Goal: Information Seeking & Learning: Learn about a topic

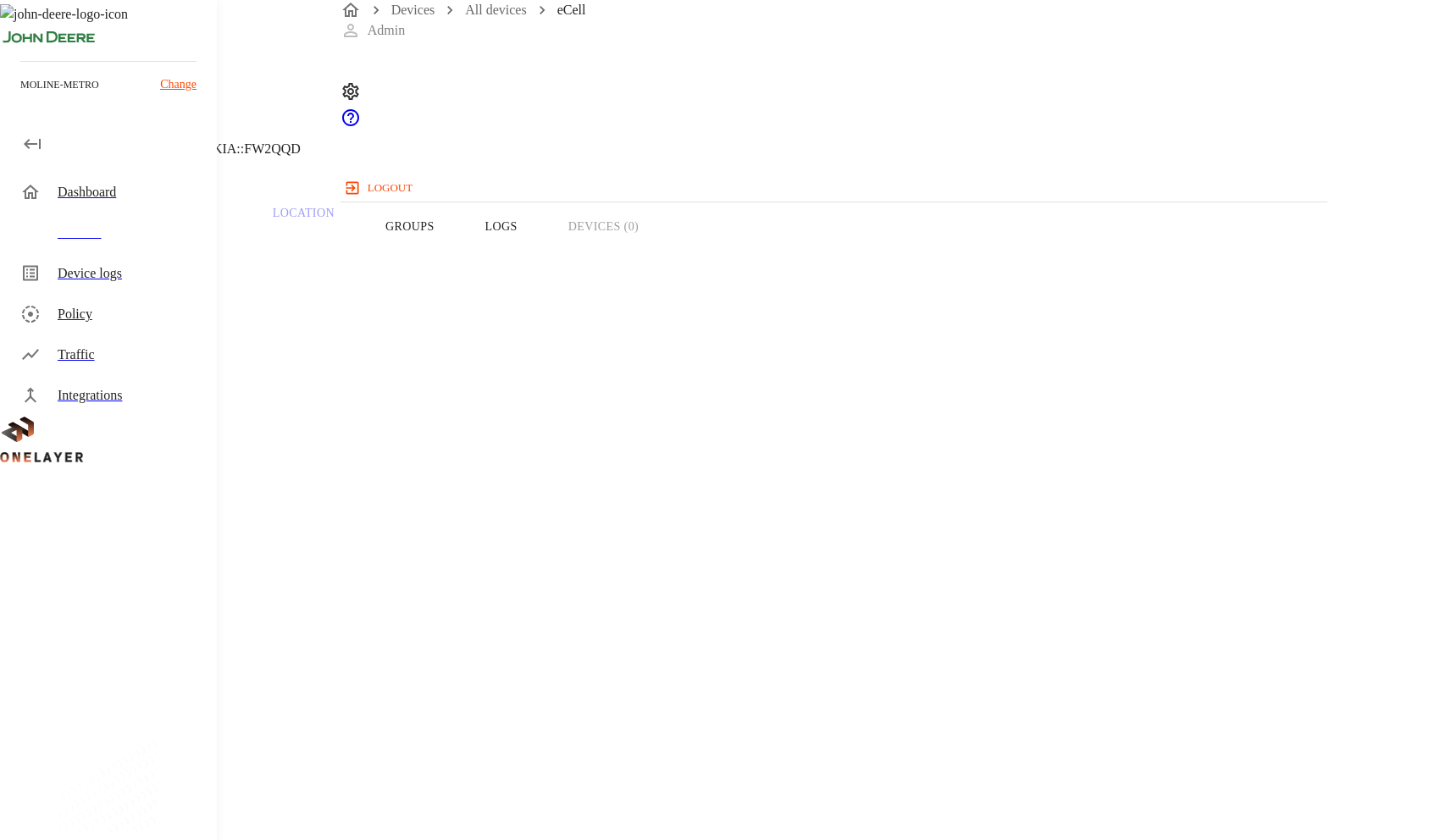
drag, startPoint x: 903, startPoint y: 320, endPoint x: 816, endPoint y: 323, distance: 87.1
click at [816, 765] on section "IP address: [TECHNICAL_ID]" at bounding box center [580, 792] width 1079 height 54
copy section "[TECHNICAL_ID]"
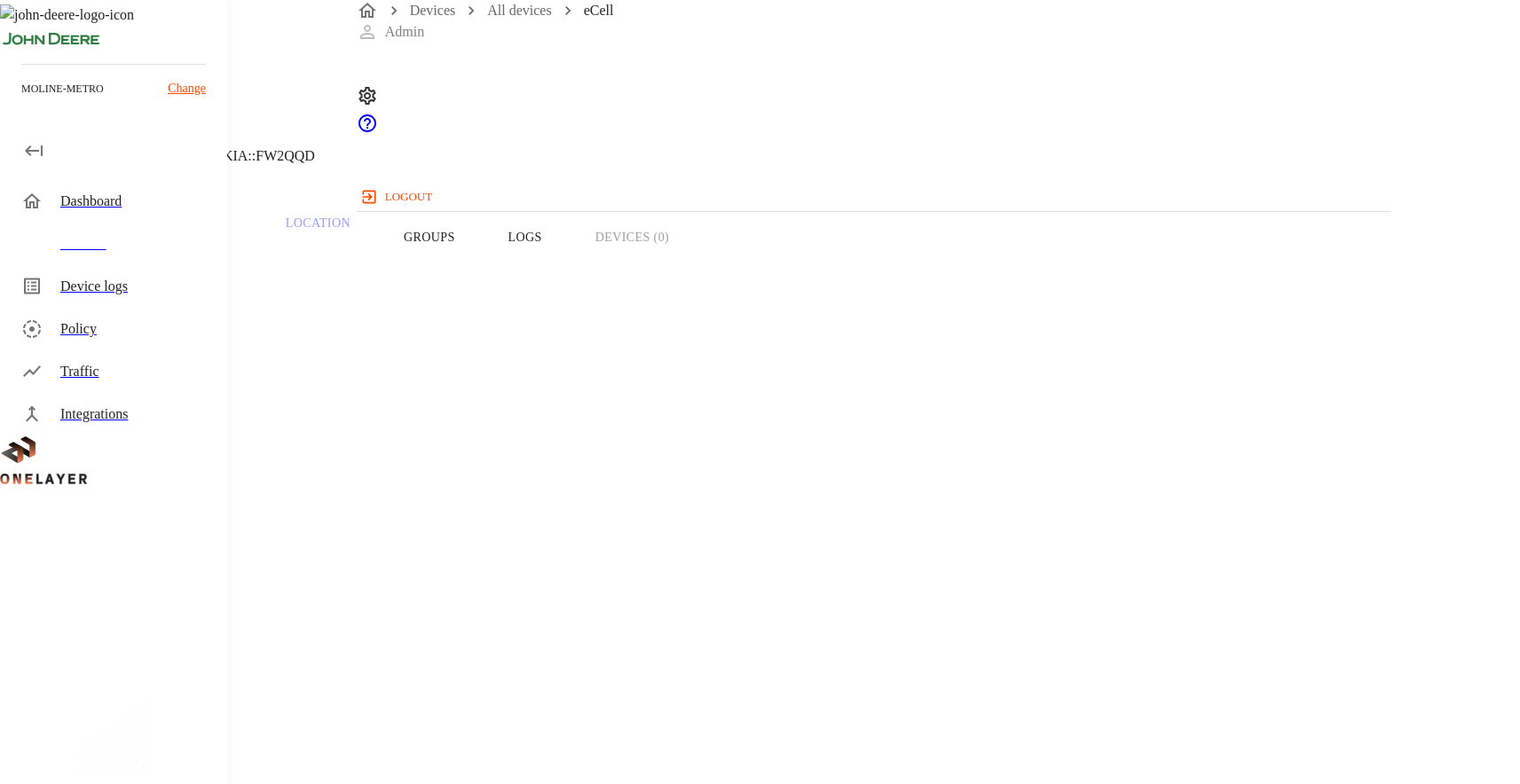
drag, startPoint x: 945, startPoint y: 339, endPoint x: 811, endPoint y: 341, distance: 134.0
copy section "[TECHNICAL_ID]"
click at [977, 181] on header "eCell NEW [TECHNICAL_ID] #7b507693 Cell #EB211311833::NOKIA::FW2QQD" at bounding box center [608, 91] width 1215 height 181
click at [1006, 256] on div "Overview Traffic Location Groups Logs Devices (0)" at bounding box center [608, 237] width 1215 height 112
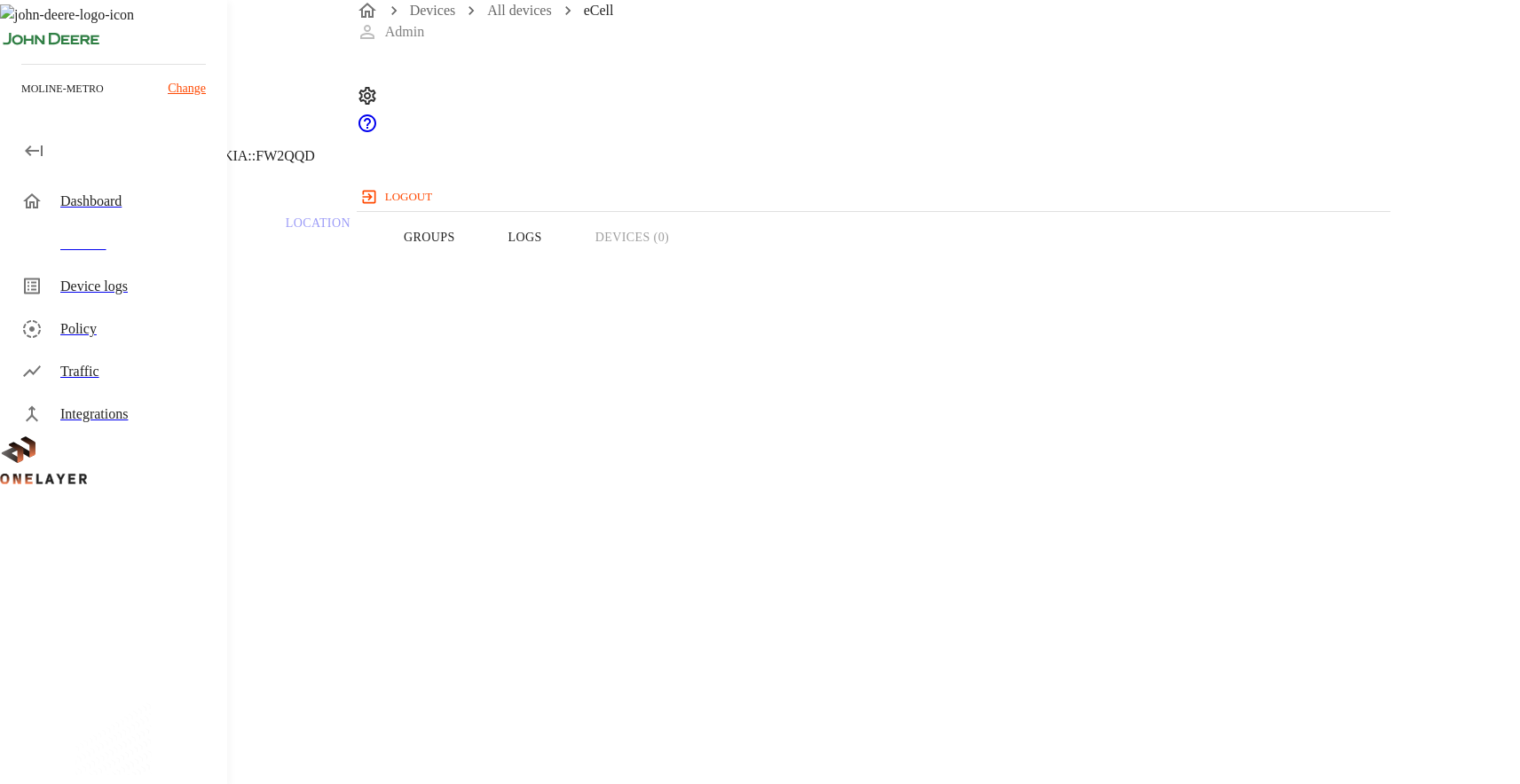
click at [980, 271] on div "Overview Traffic Location Groups Logs Devices (0)" at bounding box center [608, 237] width 1215 height 112
click at [569, 271] on button "Logs" at bounding box center [526, 237] width 87 height 112
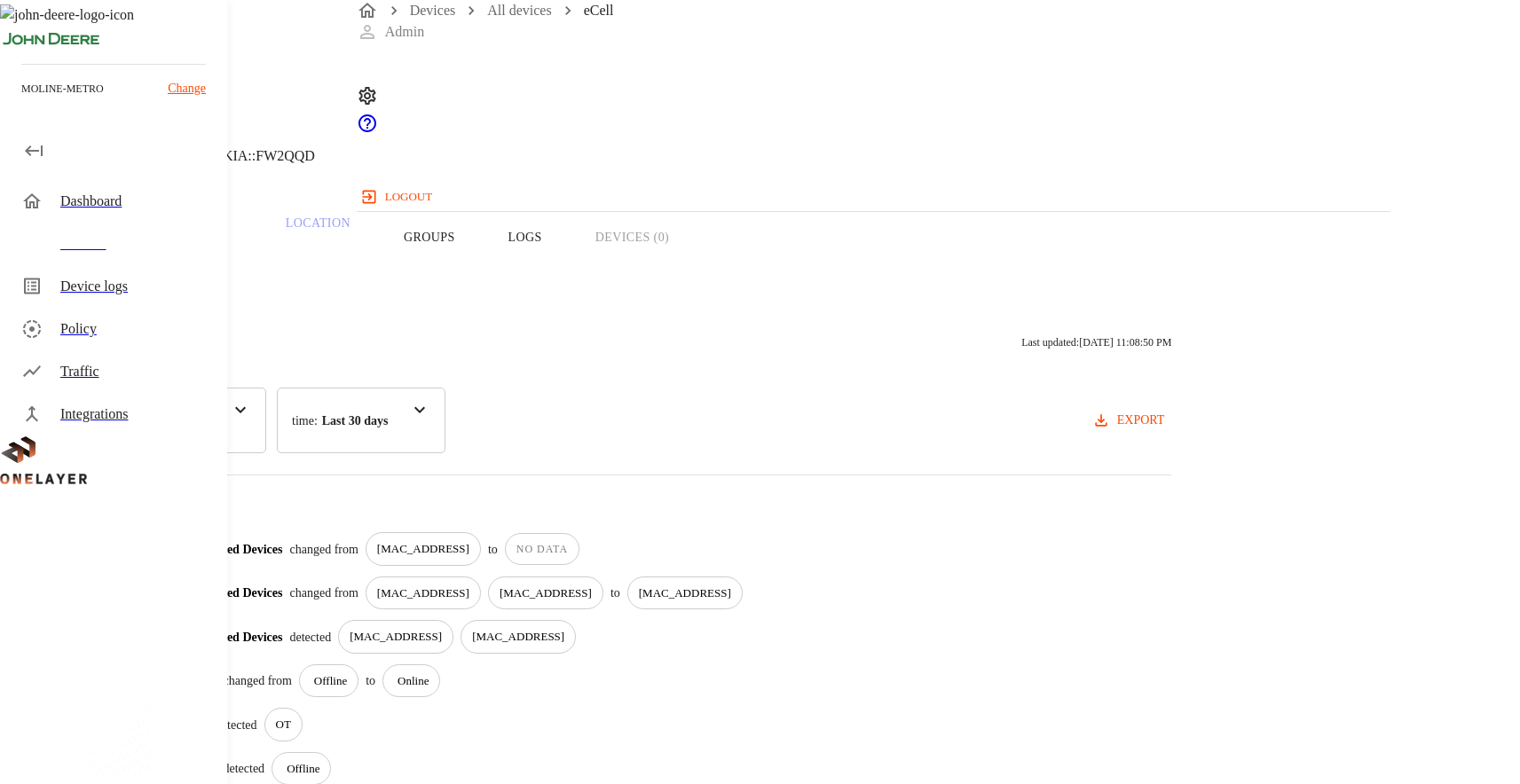
click at [959, 268] on div "Overview Traffic Location Groups Logs Devices (0)" at bounding box center [608, 237] width 1215 height 112
click at [482, 265] on button "Groups" at bounding box center [429, 237] width 105 height 112
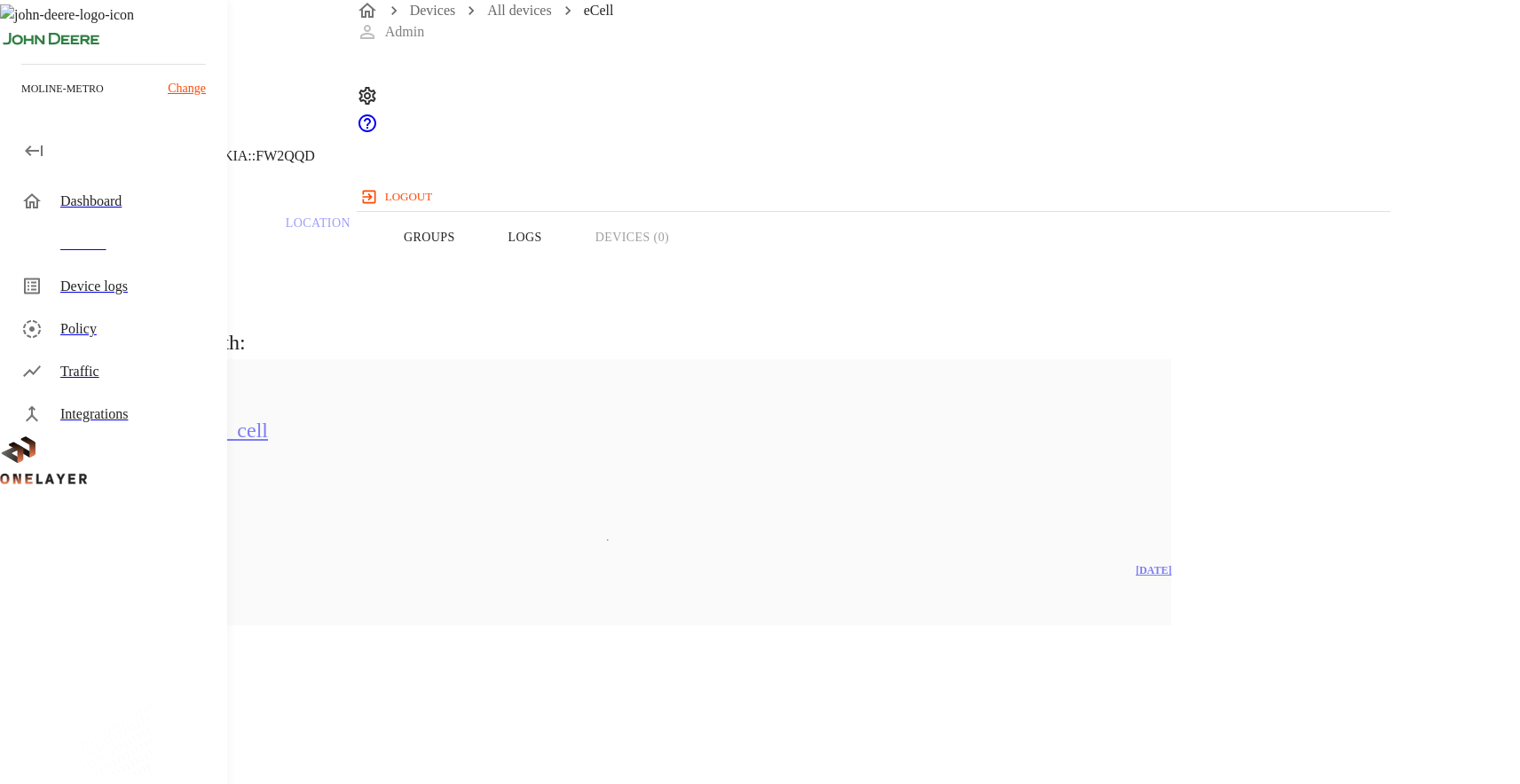
click at [930, 273] on div "Overview Traffic Location Groups Logs Devices (0)" at bounding box center [608, 237] width 1215 height 112
click at [569, 271] on button "Logs" at bounding box center [526, 237] width 87 height 112
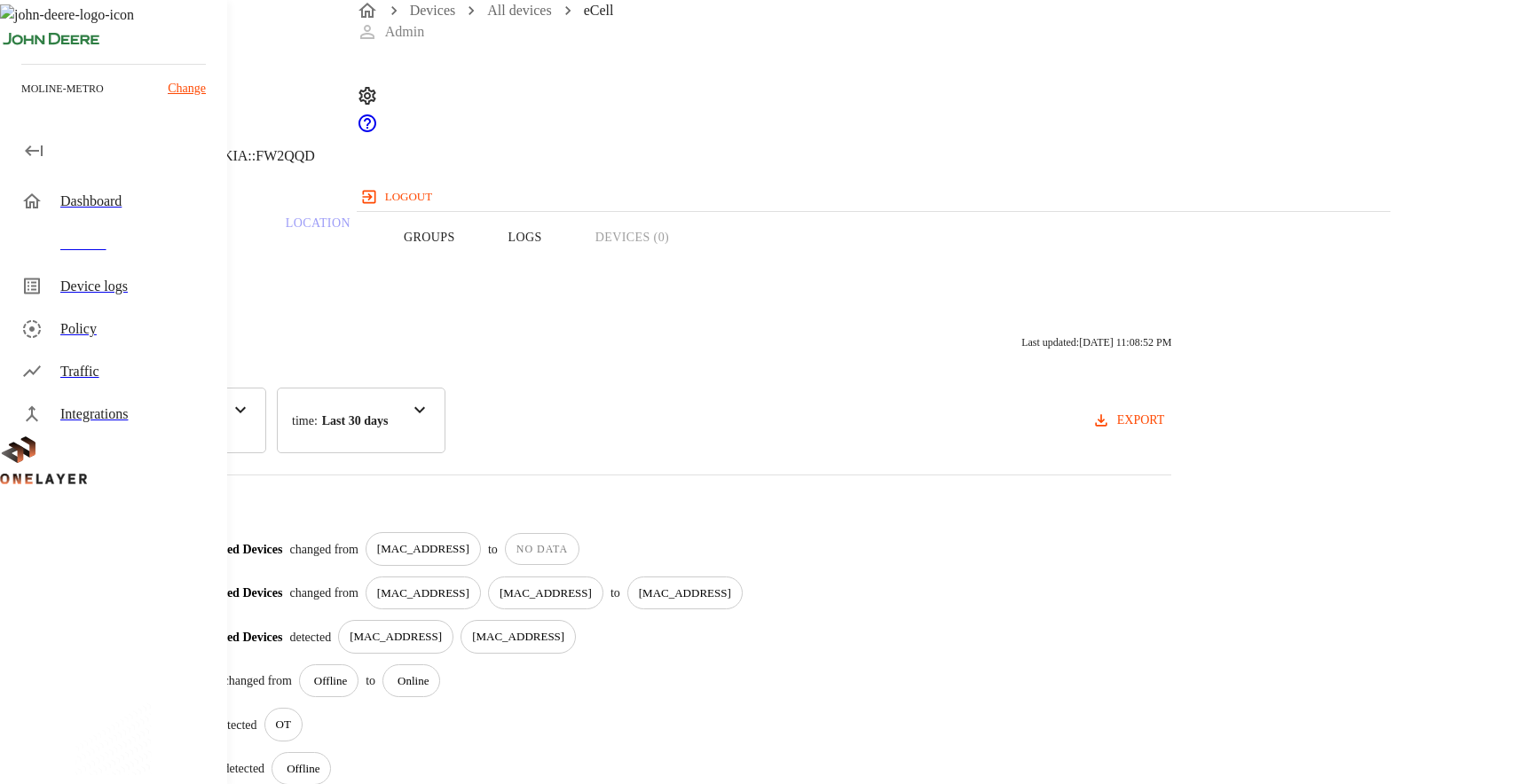
click at [259, 271] on button "Traffic" at bounding box center [191, 237] width 138 height 112
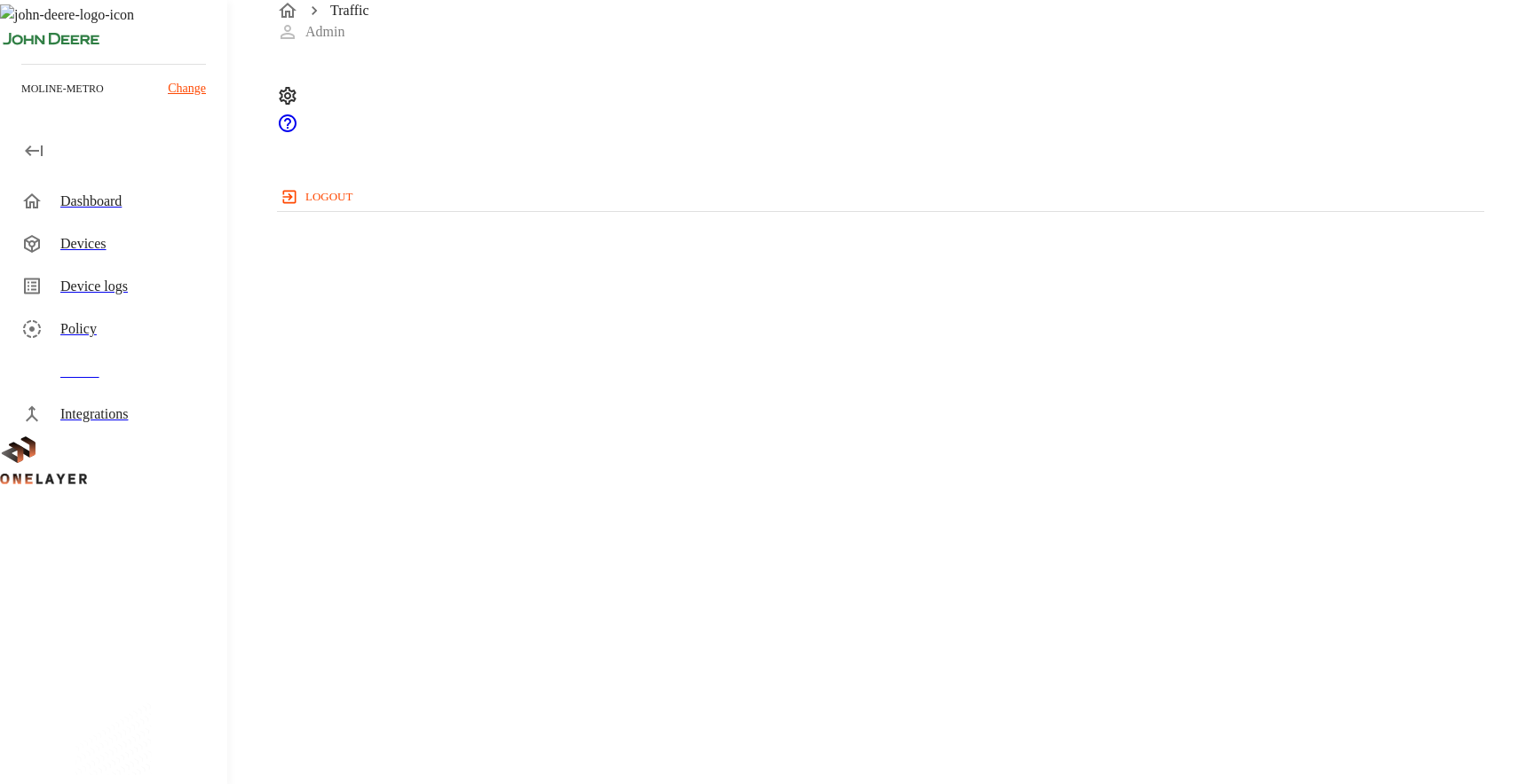
click at [444, 142] on div at bounding box center [717, 142] width 1435 height 0
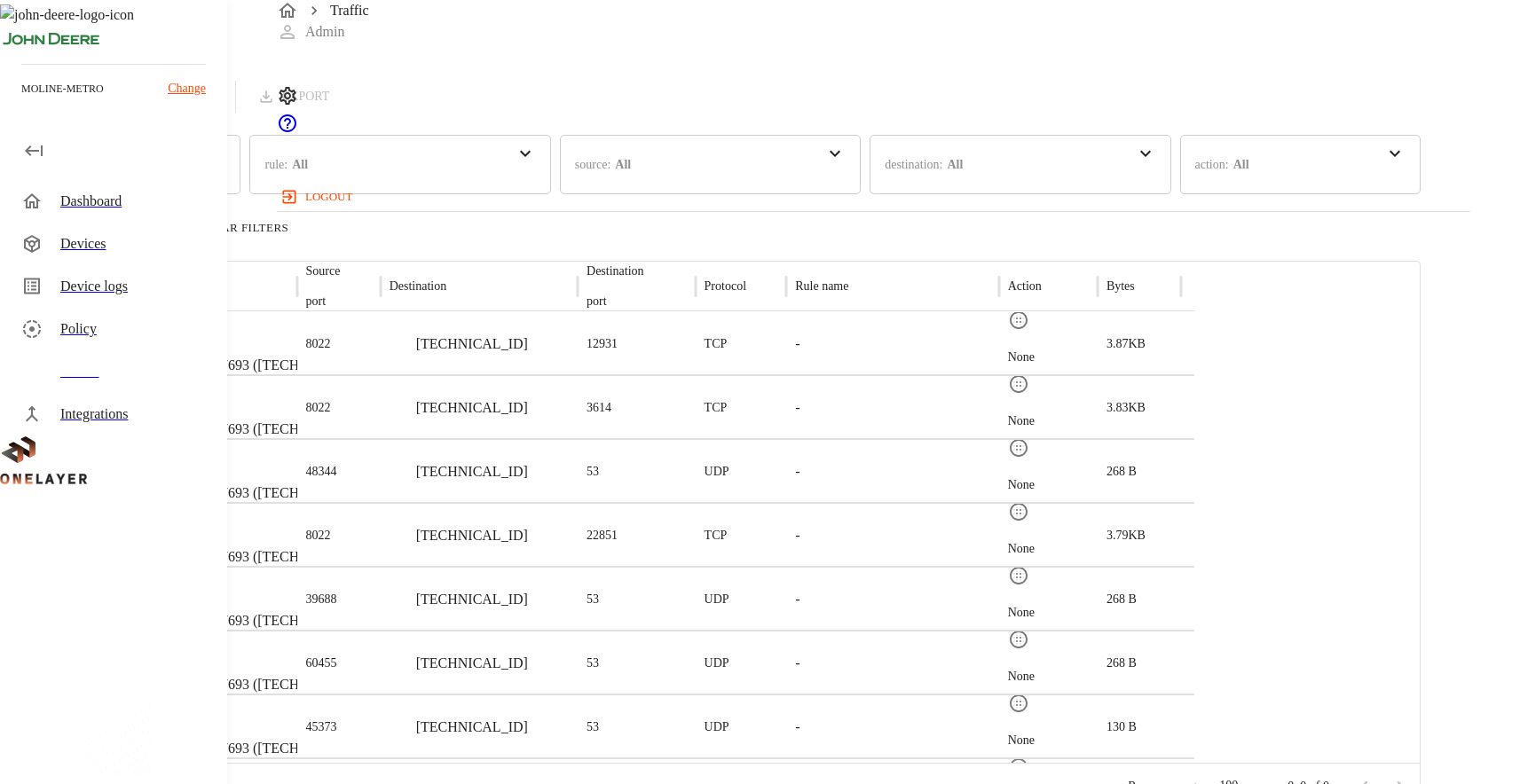
click at [119, 253] on div "Devices" at bounding box center [137, 243] width 153 height 22
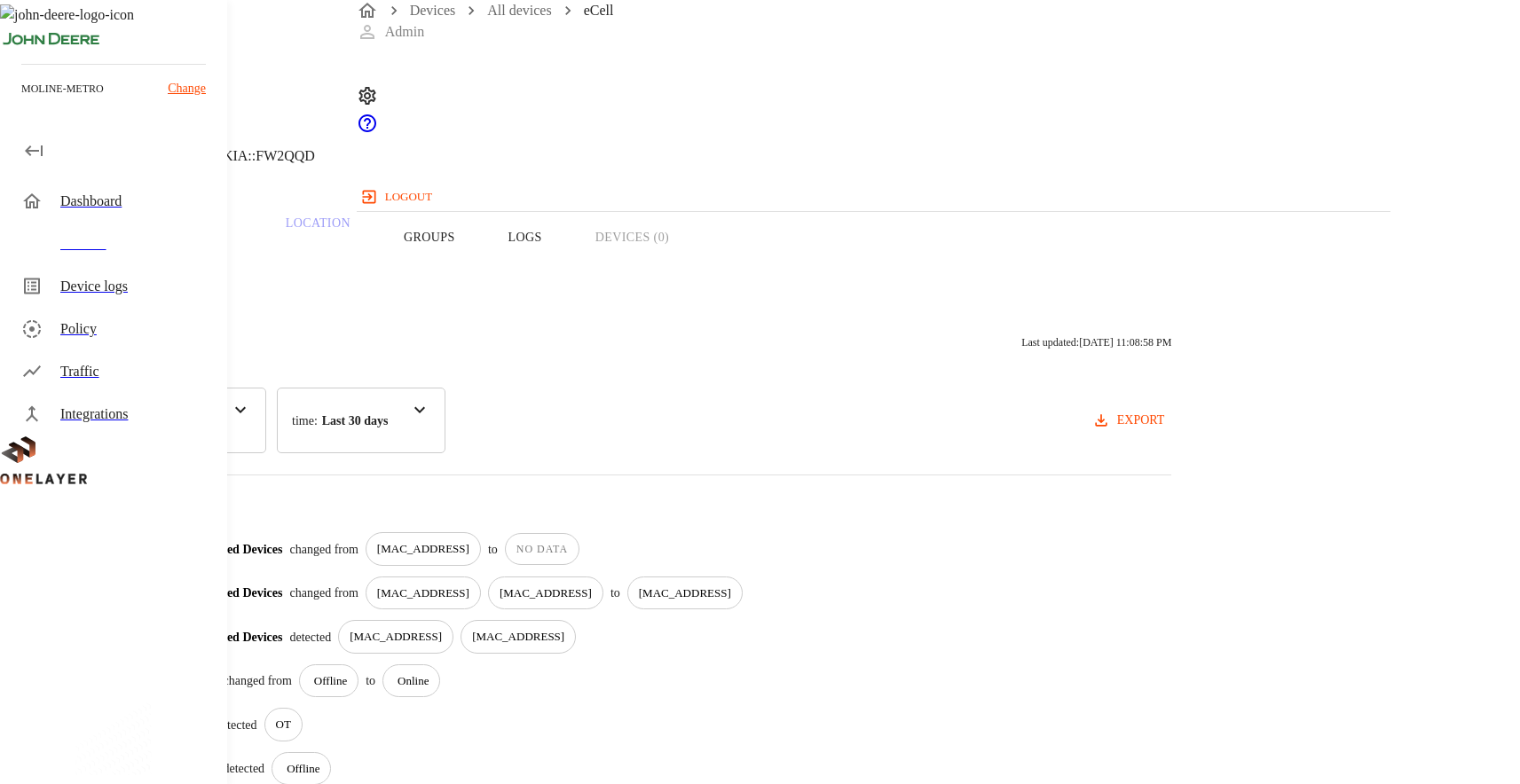
click at [122, 274] on button "Overview" at bounding box center [60, 237] width 122 height 112
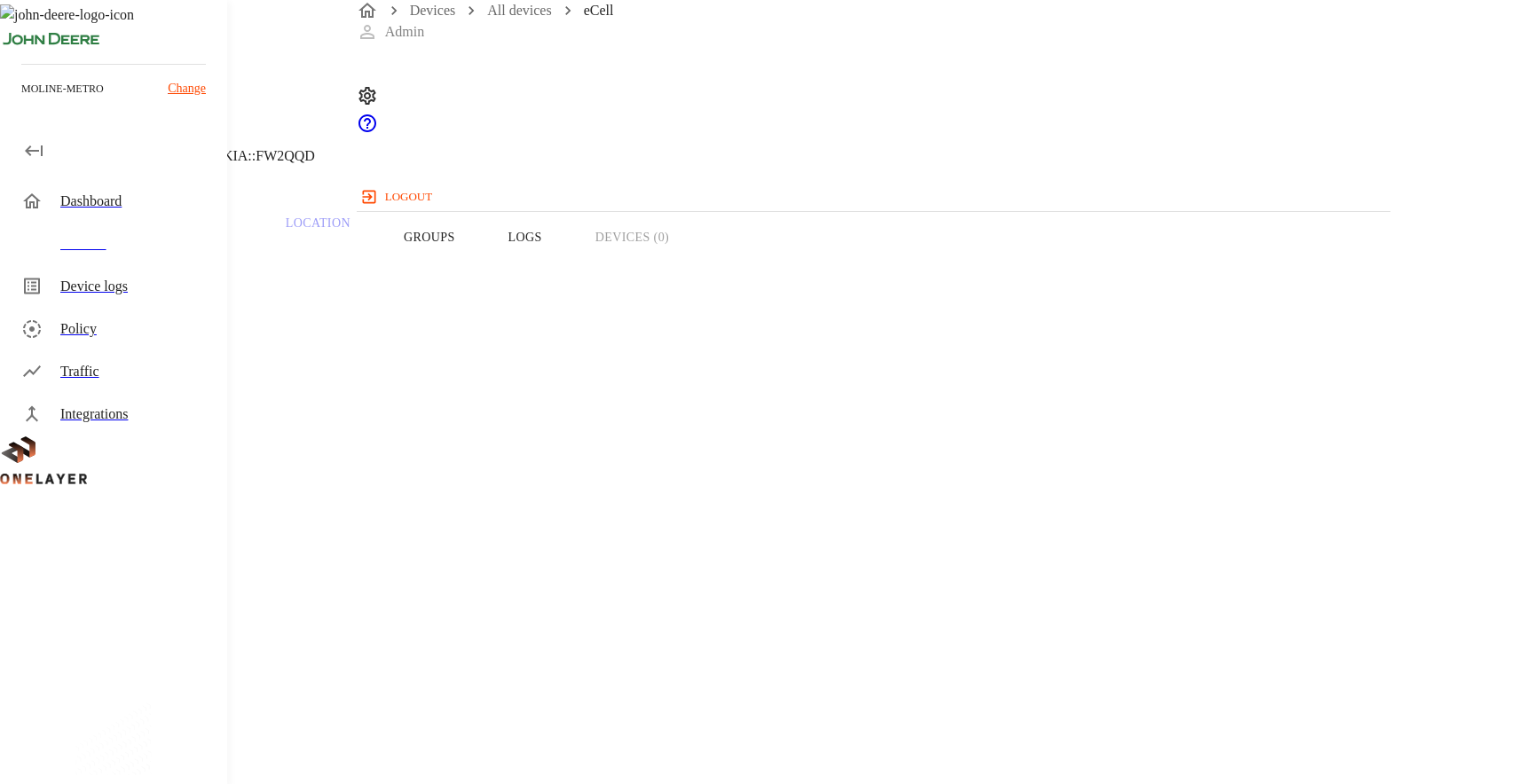
click at [1027, 107] on header "eCell NEW [TECHNICAL_ID] #7b507693 Cell #EB211311833::NOKIA::FW2QQD" at bounding box center [608, 91] width 1215 height 181
click at [1027, 106] on header "eCell NEW [TECHNICAL_ID] #7b507693 Cell #EB211311833::NOKIA::FW2QQD" at bounding box center [608, 91] width 1215 height 181
click at [1027, 107] on header "eCell NEW [TECHNICAL_ID] #7b507693 Cell #EB211311833::NOKIA::FW2QQD" at bounding box center [608, 91] width 1215 height 181
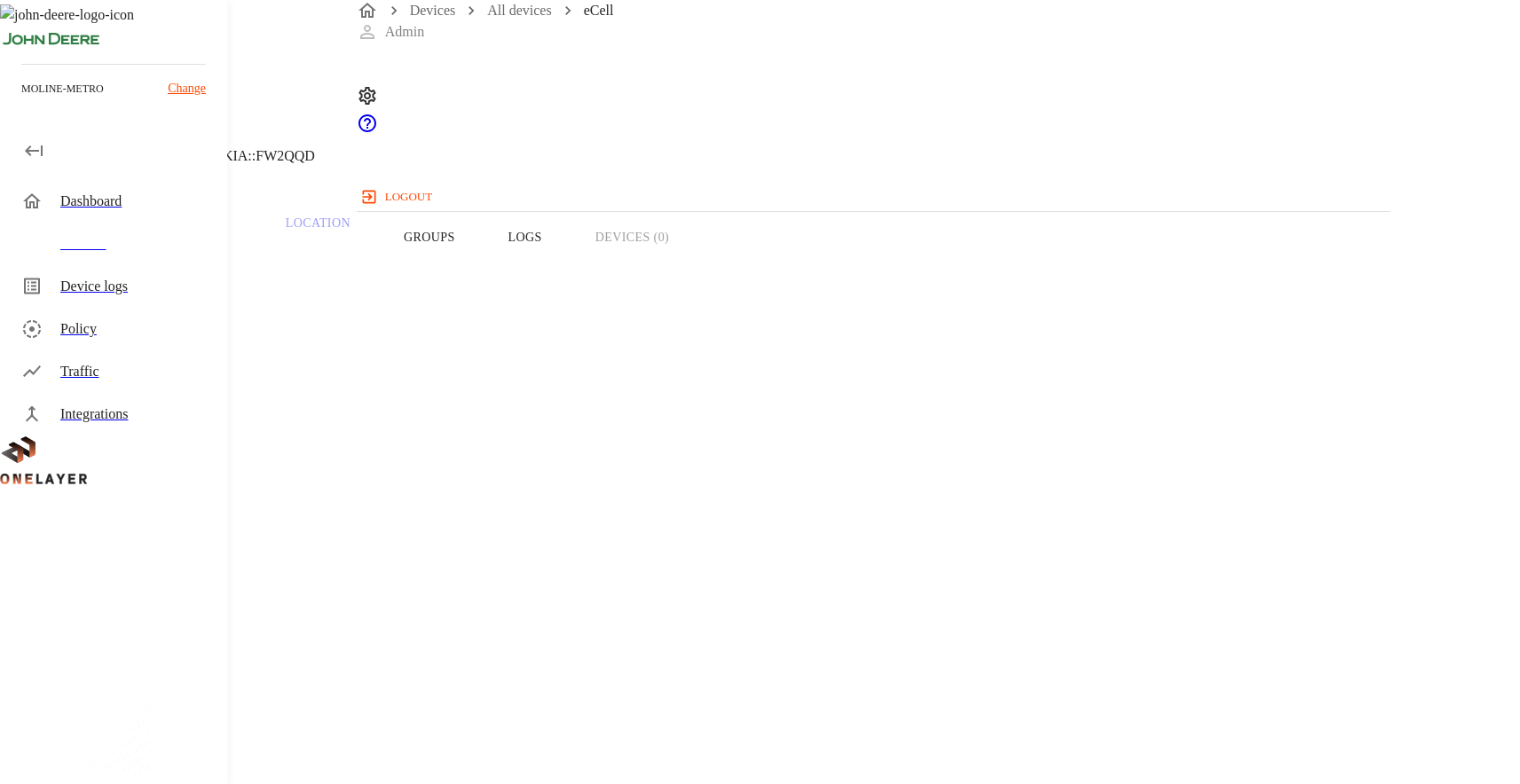
click at [1027, 107] on header "eCell NEW [TECHNICAL_ID] #7b507693 Cell #EB211311833::NOKIA::FW2QQD" at bounding box center [608, 91] width 1215 height 181
click at [1027, 108] on header "eCell NEW [TECHNICAL_ID] #7b507693 Cell #EB211311833::NOKIA::FW2QQD" at bounding box center [608, 91] width 1215 height 181
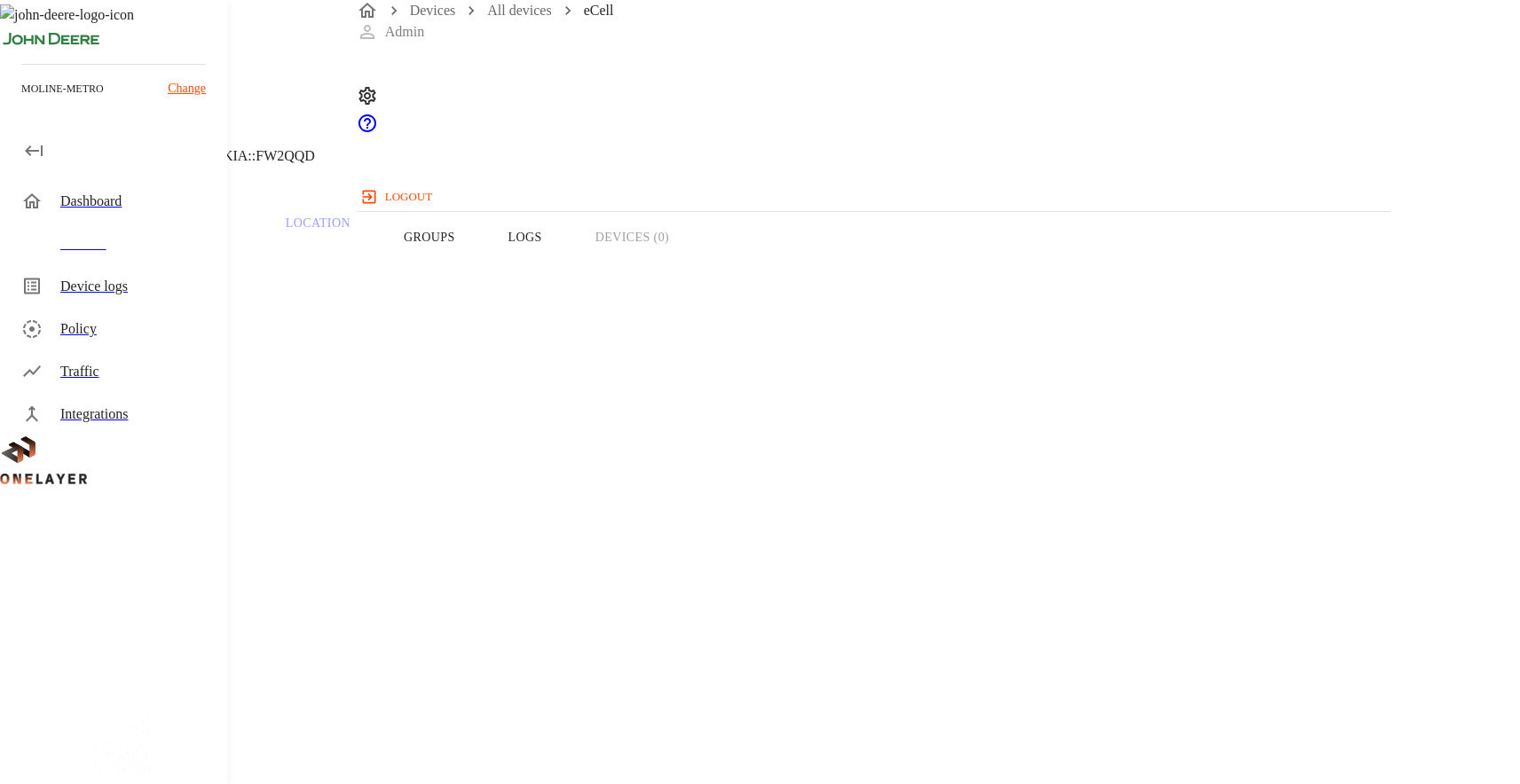
drag, startPoint x: 1240, startPoint y: 432, endPoint x: 1351, endPoint y: 434, distance: 111.0
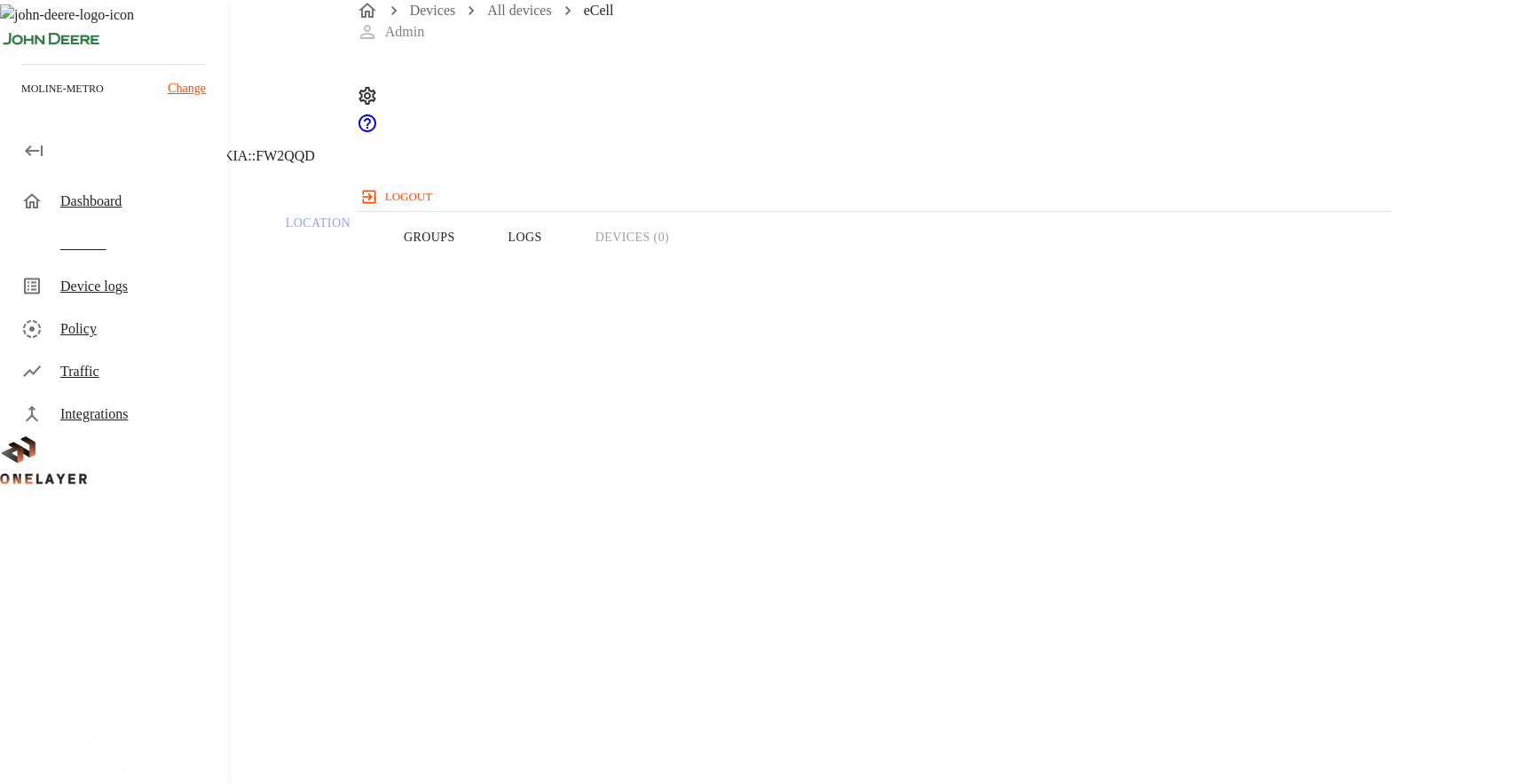
click at [1017, 166] on div "eCell NEW [TECHNICAL_ID] #7b507693 Cell #EB211311833::NOKIA::FW2QQD" at bounding box center [608, 91] width 1215 height 181
click at [232, 231] on p "Traffic" at bounding box center [190, 224] width 84 height 16
click at [951, 264] on div "Overview Traffic Location Groups Logs Devices (0)" at bounding box center [608, 237] width 1215 height 112
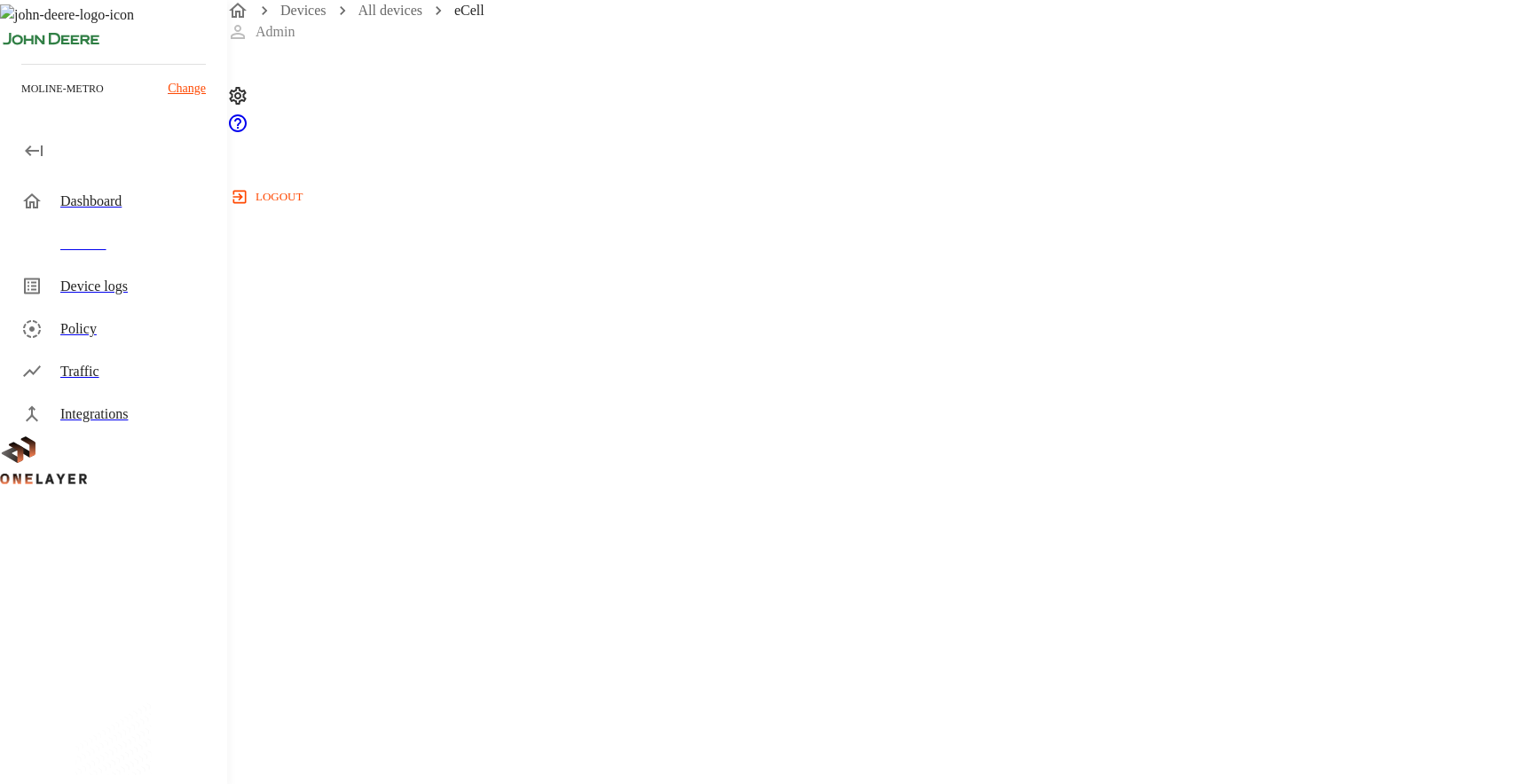
scroll to position [756, 0]
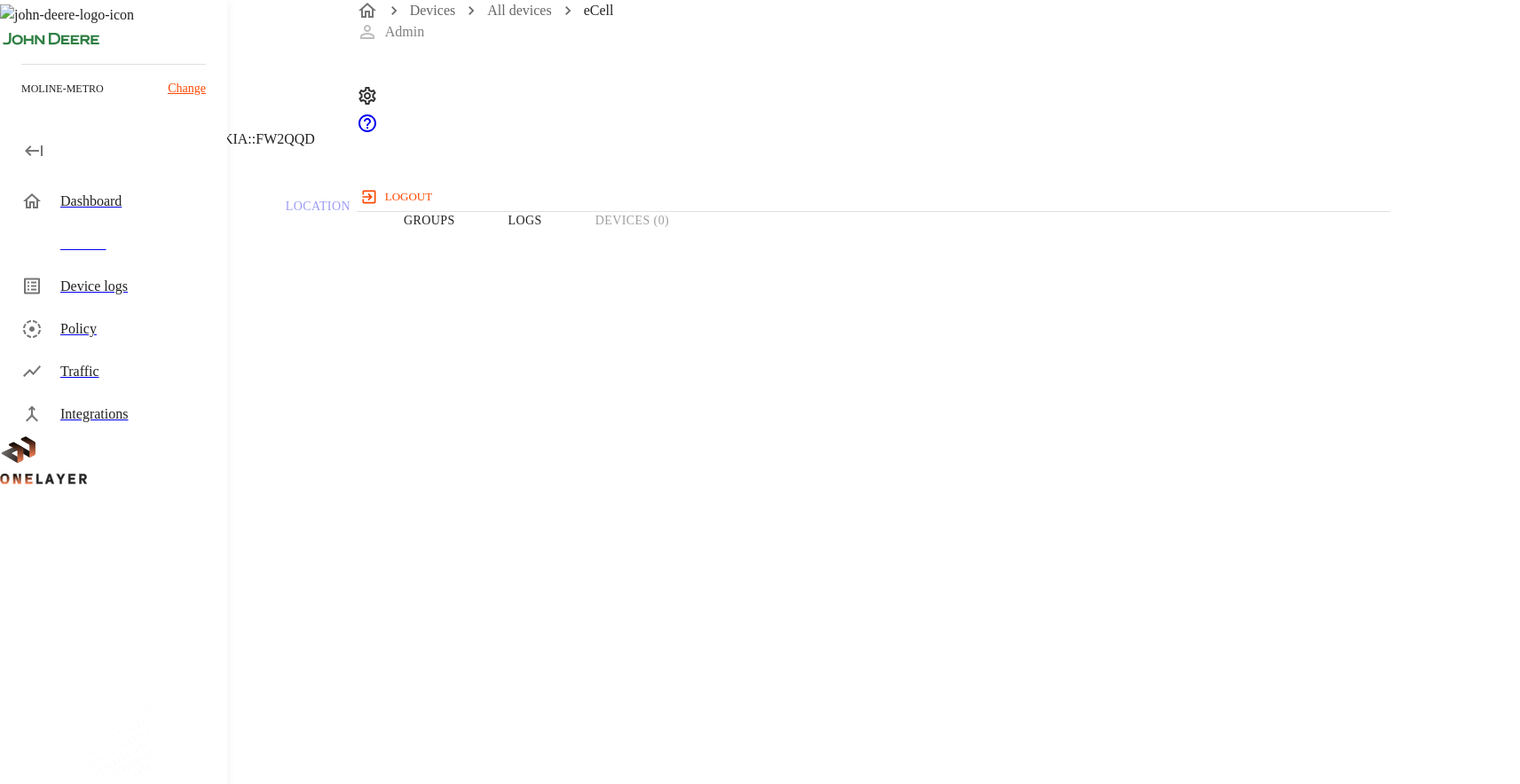
scroll to position [0, 0]
click at [22, 101] on icon at bounding box center [10, 91] width 22 height 22
click at [513, 18] on link "All devices" at bounding box center [519, 10] width 64 height 15
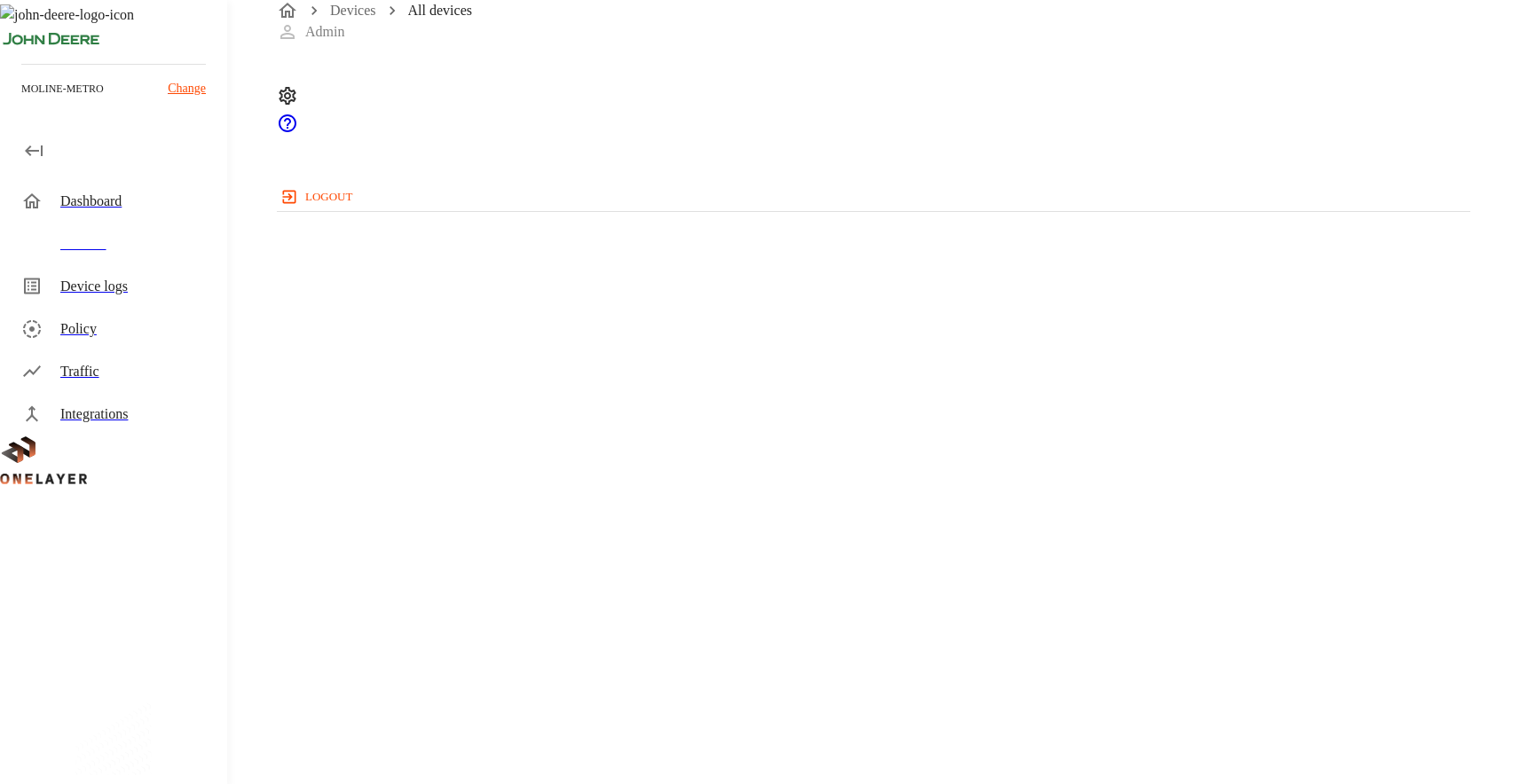
click at [434, 22] on p "All devices" at bounding box center [441, 10] width 64 height 22
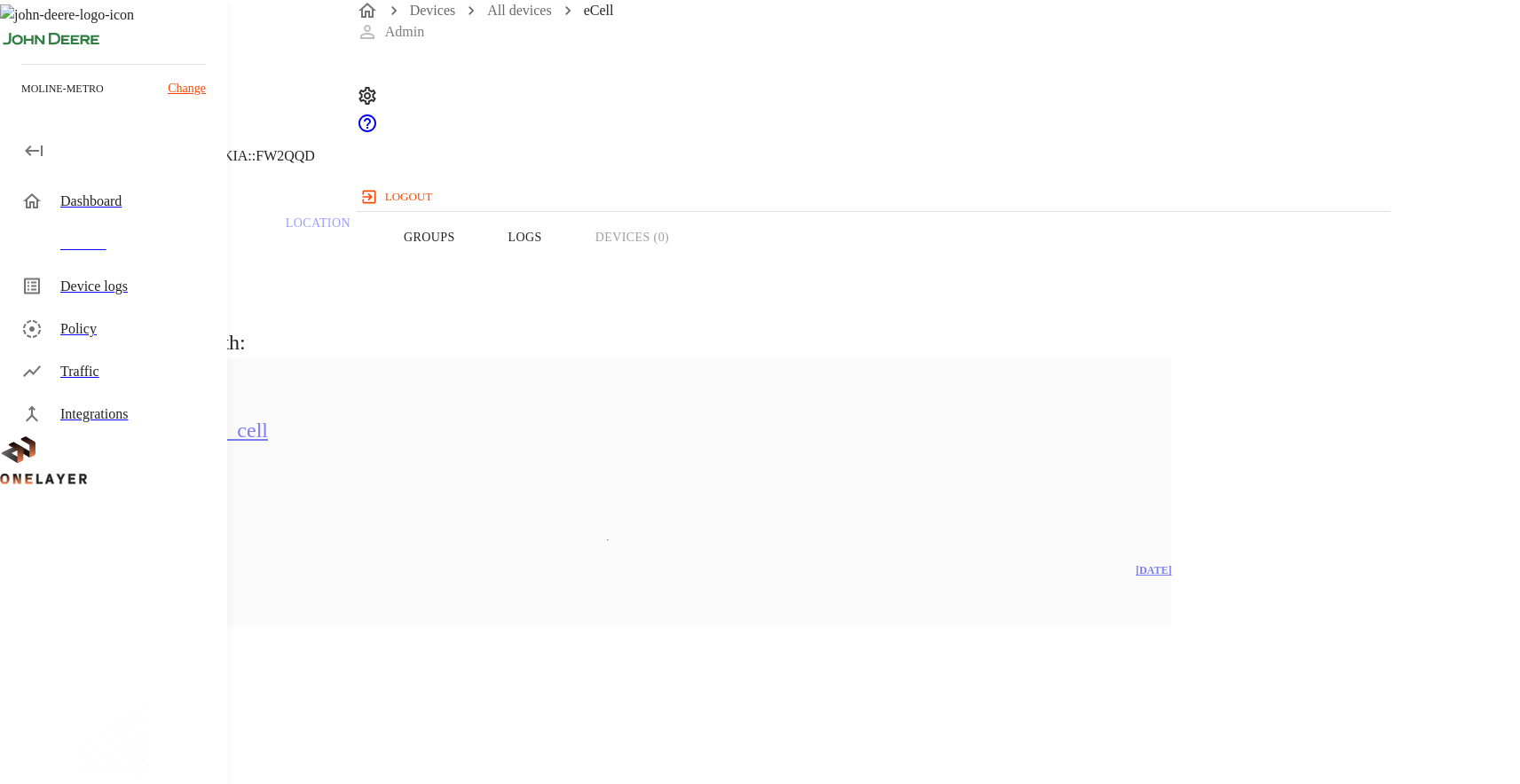
click at [968, 259] on div "Overview Traffic Location Groups Logs Devices (0)" at bounding box center [608, 237] width 1215 height 112
drag, startPoint x: 605, startPoint y: 96, endPoint x: 629, endPoint y: 97, distance: 24.0
click at [623, 97] on header "eCell NEW [TECHNICAL_ID] #7b507693 Cell #EB211311833::NOKIA::FW2QQD" at bounding box center [608, 91] width 1215 height 181
click at [569, 261] on button "Logs" at bounding box center [526, 237] width 87 height 112
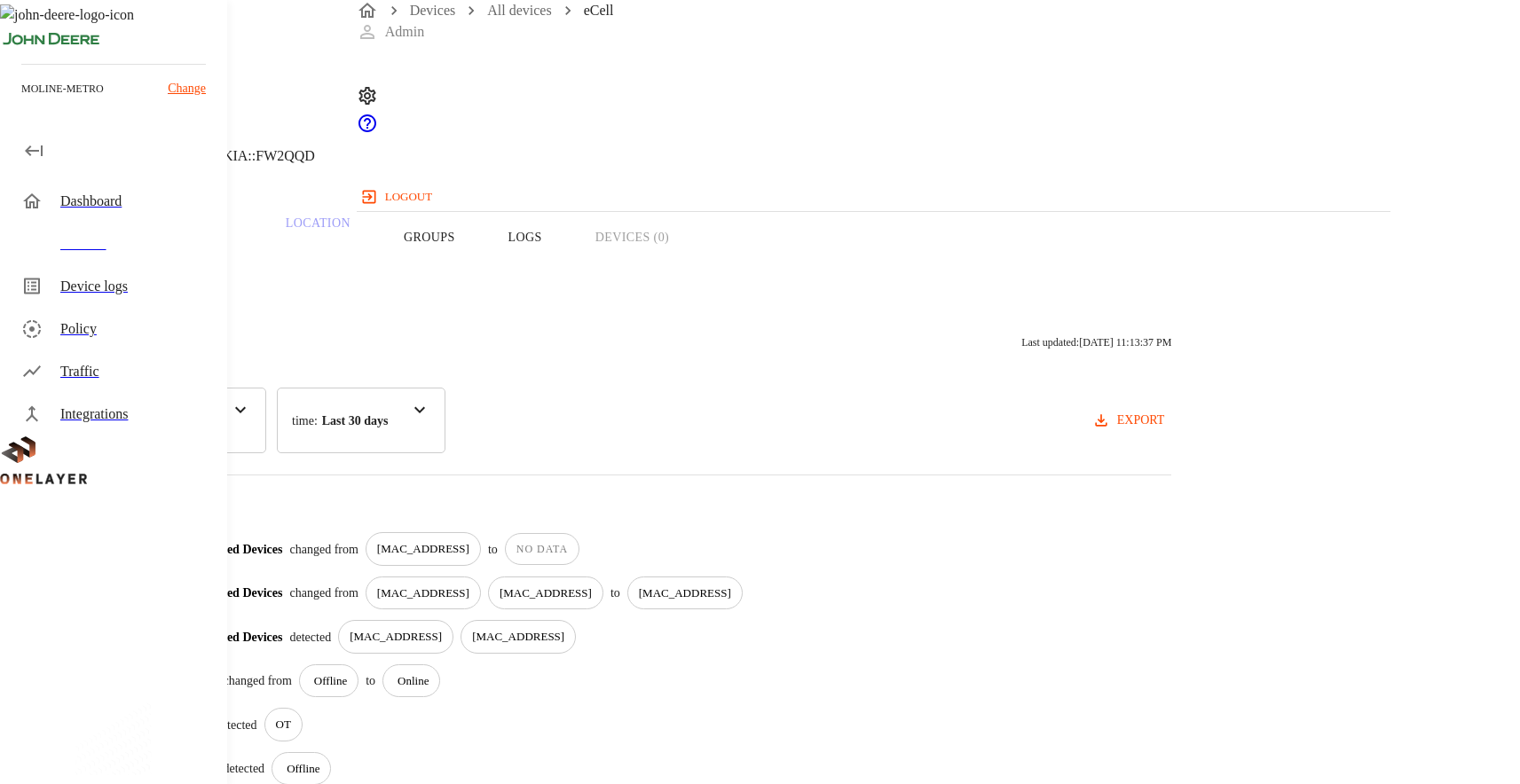
click at [482, 273] on button "Groups" at bounding box center [429, 237] width 105 height 112
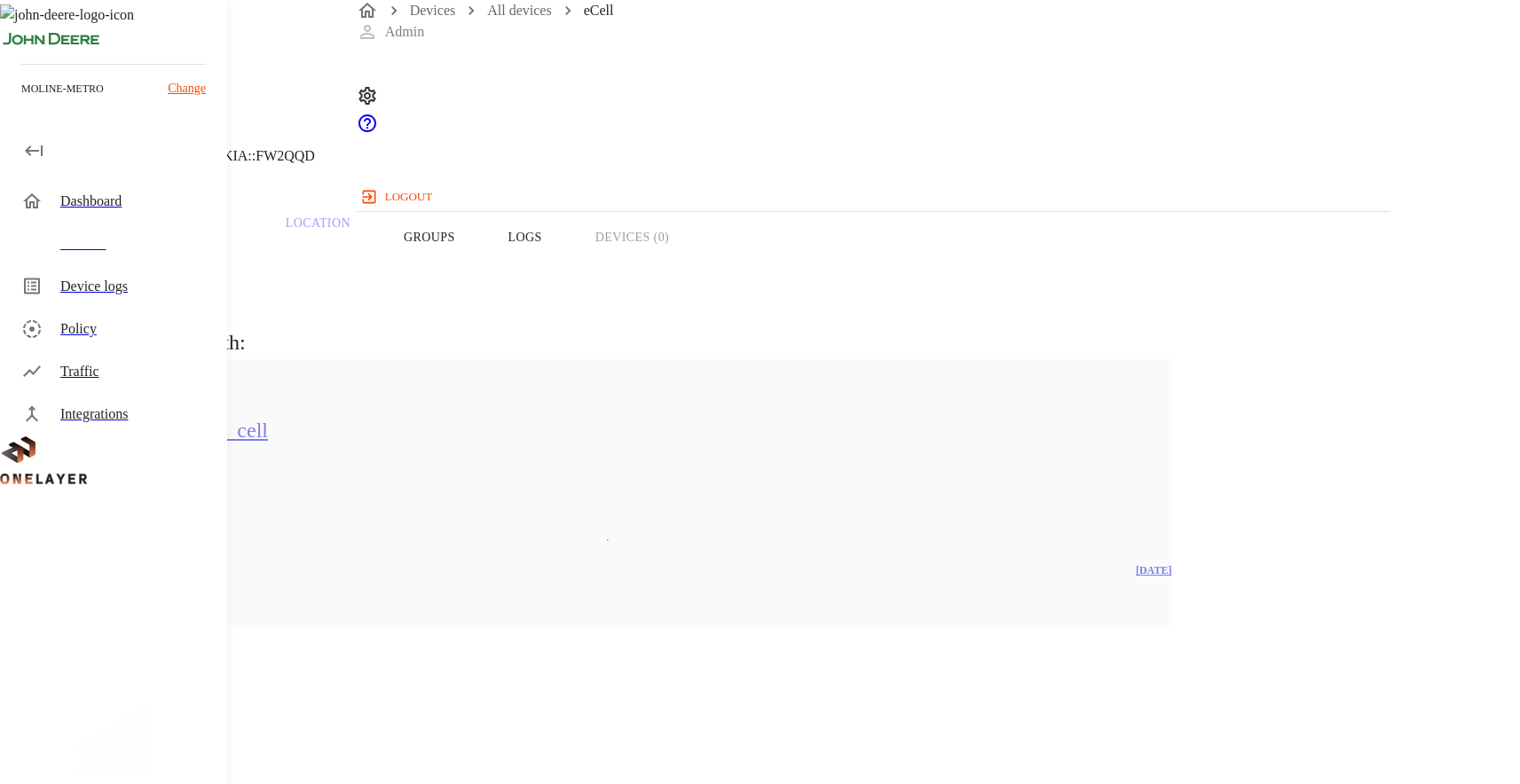
click at [122, 279] on button "Overview" at bounding box center [60, 237] width 122 height 112
click at [149, 698] on span "869910040392102" at bounding box center [95, 706] width 107 height 15
copy span "869910040392102"
